Goal: Register for event/course

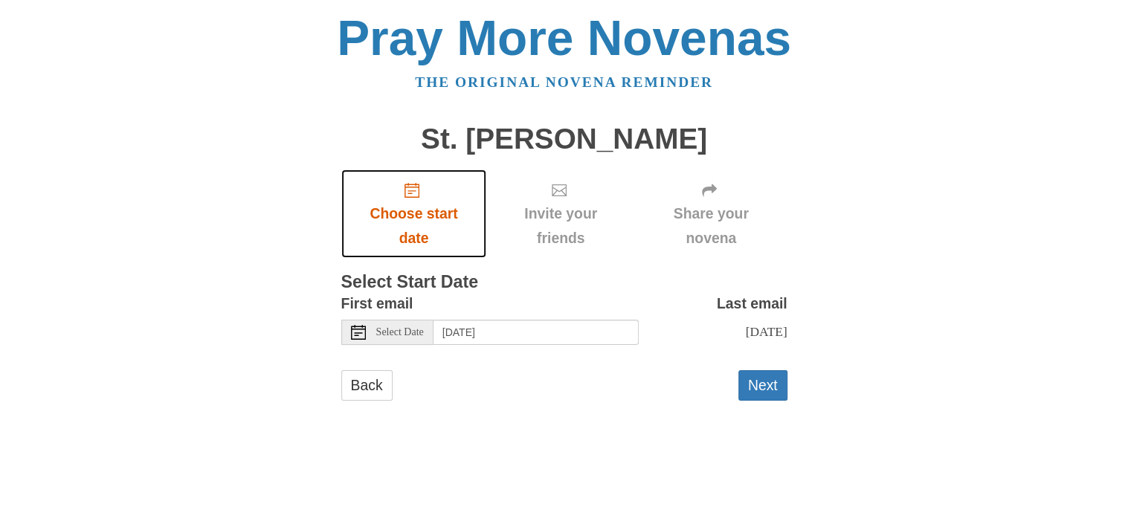
click at [427, 241] on span "Choose start date" at bounding box center [414, 226] width 116 height 49
click at [401, 332] on span "Select Date" at bounding box center [400, 332] width 48 height 10
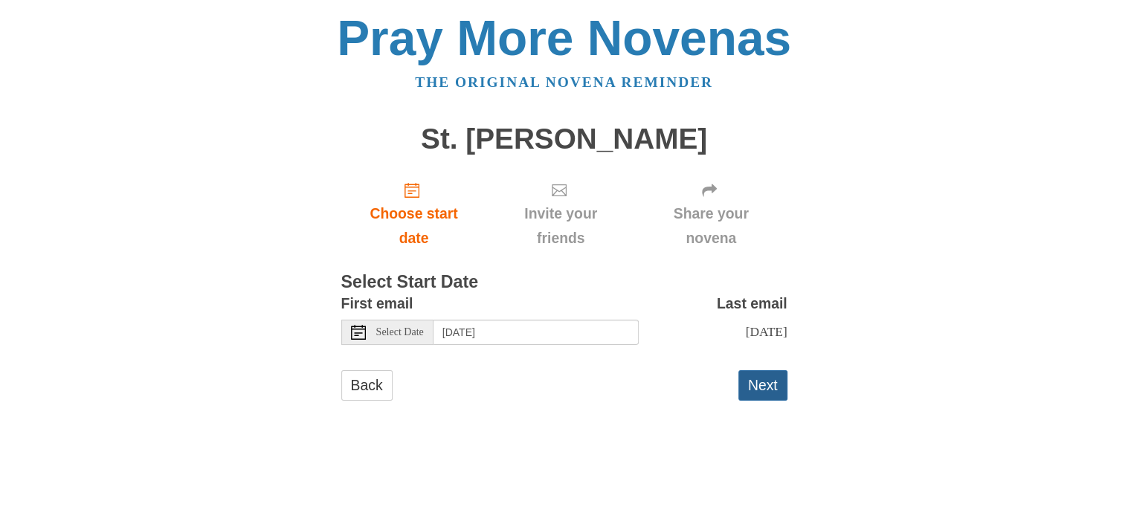
click at [769, 382] on button "Next" at bounding box center [763, 385] width 49 height 30
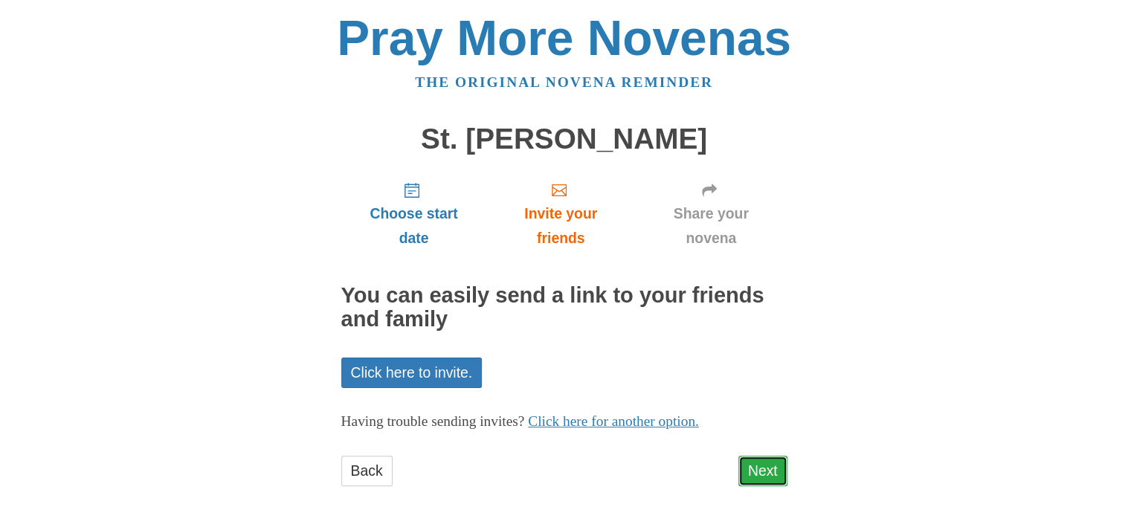
click at [760, 466] on link "Next" at bounding box center [763, 471] width 49 height 30
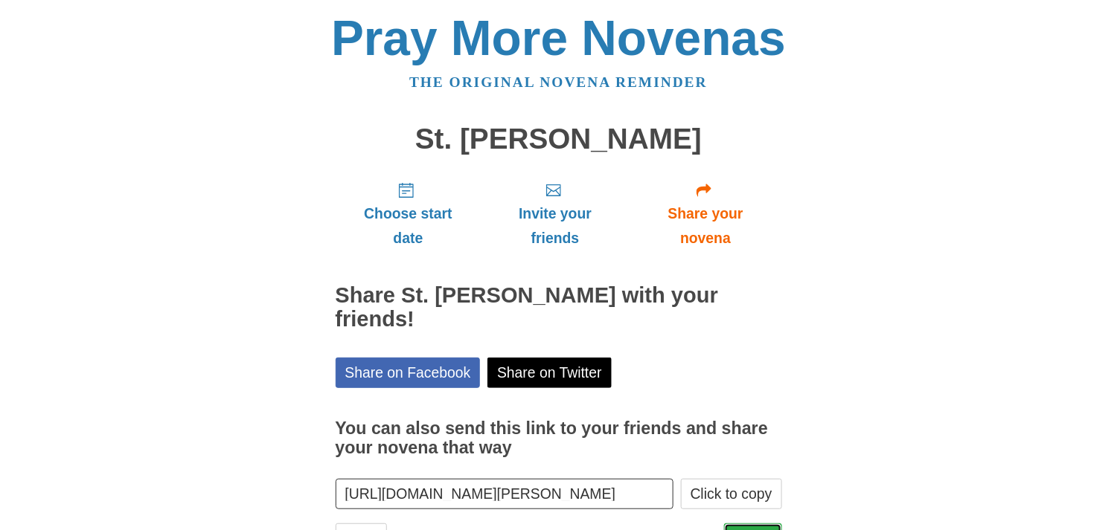
click at [754, 524] on link "Finish" at bounding box center [753, 539] width 58 height 30
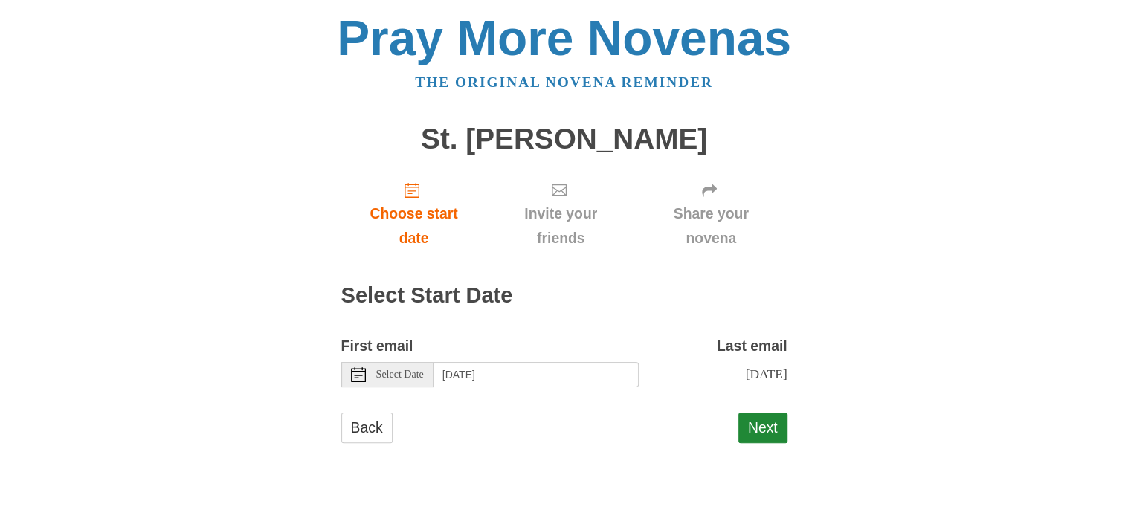
click at [409, 373] on span "Select Date" at bounding box center [400, 375] width 48 height 10
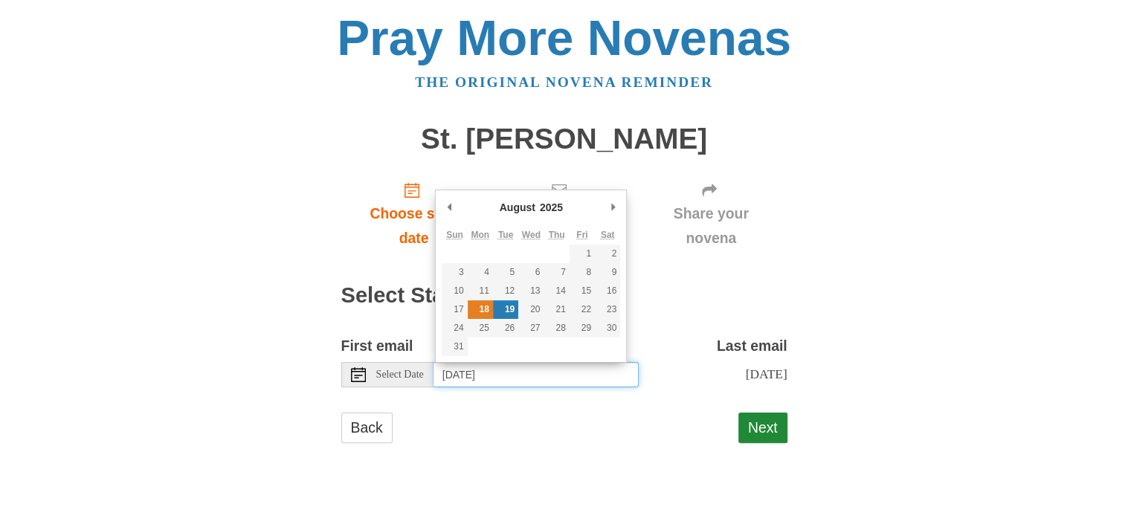
type input "[DATE]"
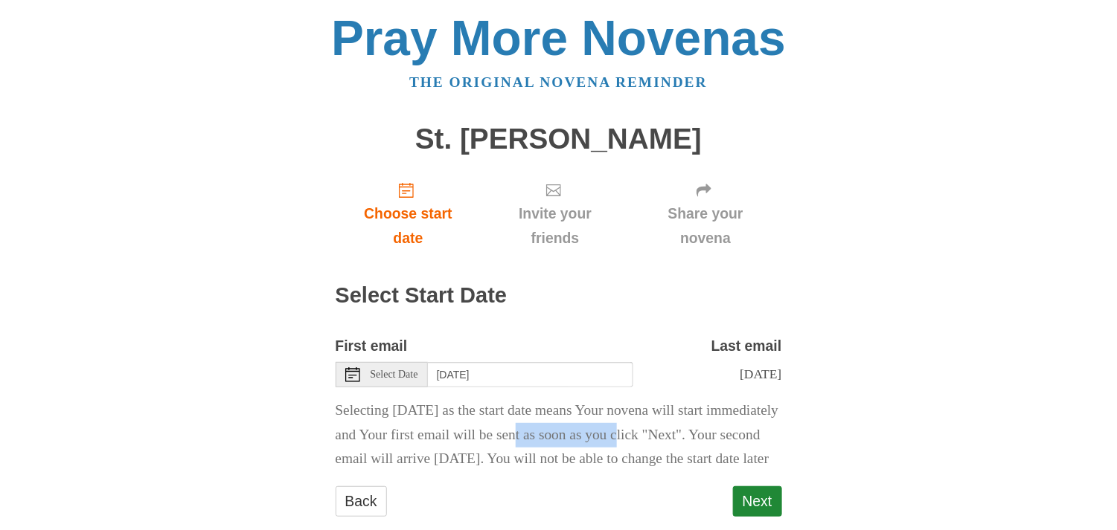
drag, startPoint x: 597, startPoint y: 460, endPoint x: 722, endPoint y: 458, distance: 125.0
click at [722, 458] on p "Selecting [DATE] as the start date means Your novena will start immediately and…" at bounding box center [558, 436] width 446 height 74
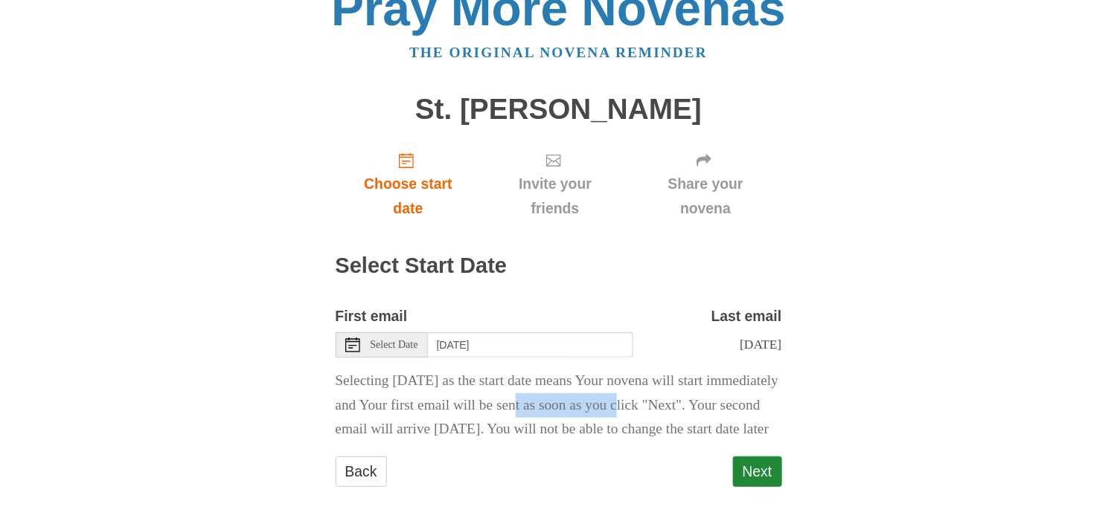
scroll to position [68, 0]
click at [756, 461] on button "Next" at bounding box center [757, 472] width 49 height 30
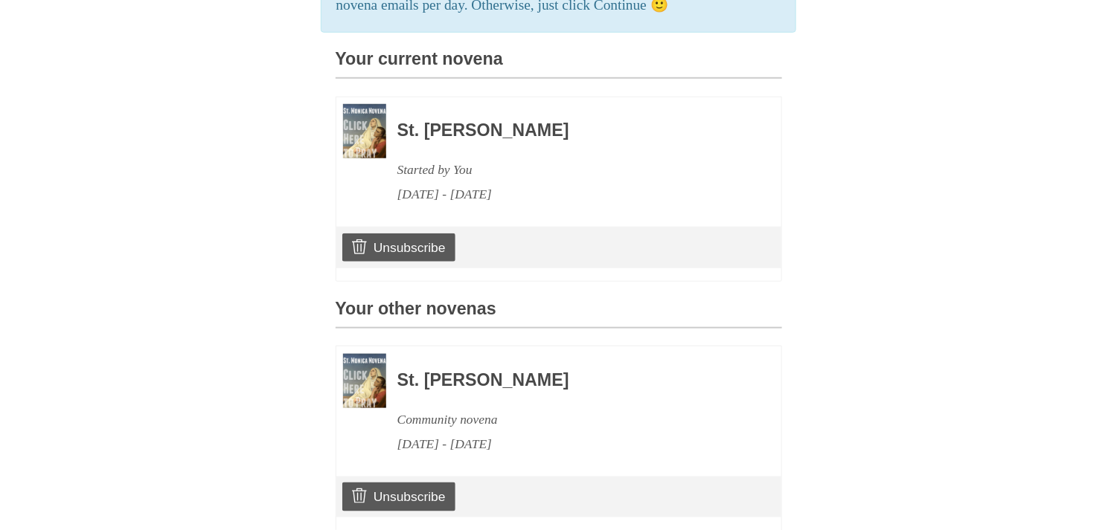
scroll to position [366, 0]
click at [103, 273] on body "Pray More Novenas The original novena reminder St. [PERSON_NAME] Choose start d…" at bounding box center [558, 126] width 1117 height 985
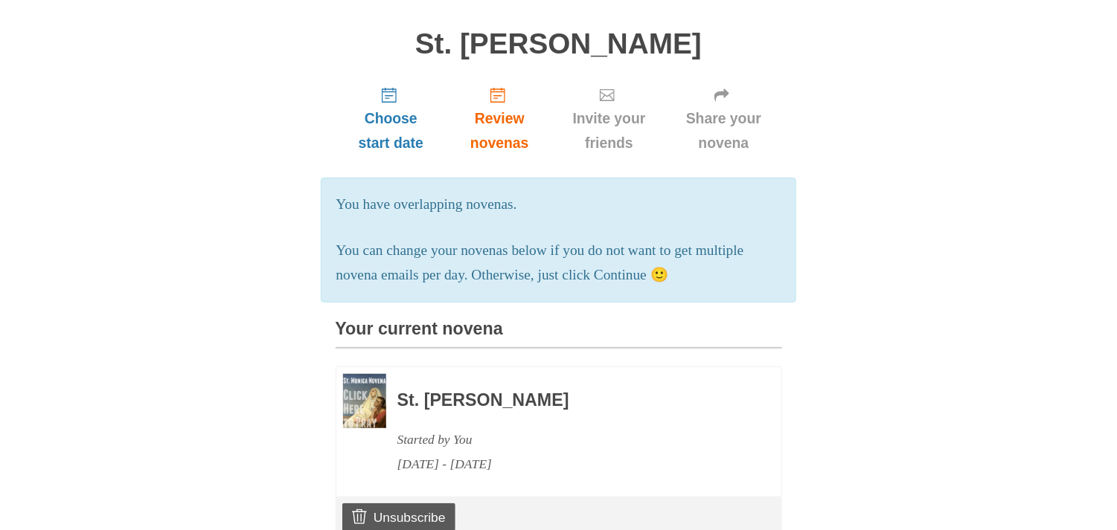
scroll to position [0, 0]
